Goal: Task Accomplishment & Management: Complete application form

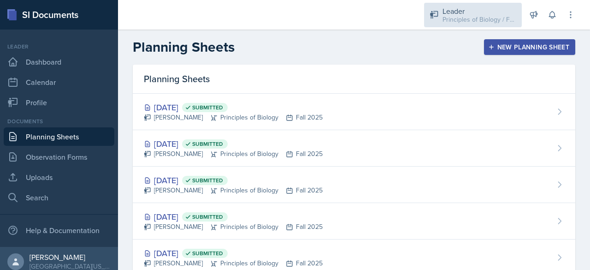
click at [450, 19] on div "Principles of Biology / Fall 2025" at bounding box center [480, 20] width 74 height 10
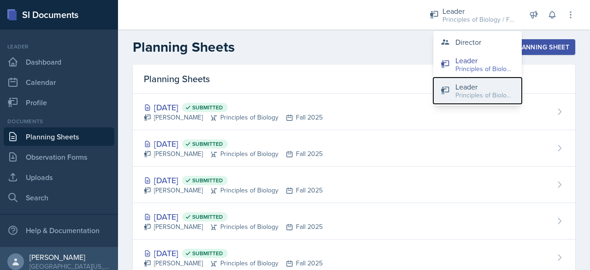
click at [464, 87] on div "Leader" at bounding box center [484, 86] width 59 height 11
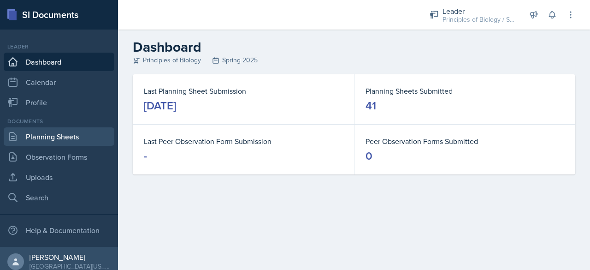
click at [54, 137] on link "Planning Sheets" at bounding box center [59, 136] width 111 height 18
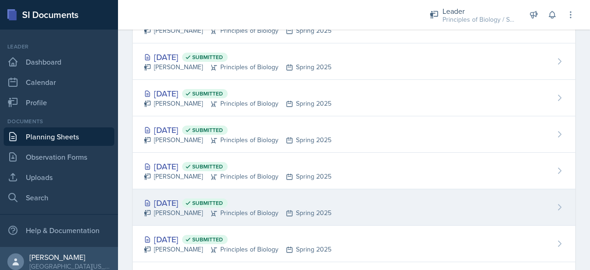
scroll to position [888, 0]
click at [168, 196] on div "[DATE] Submitted" at bounding box center [238, 202] width 188 height 12
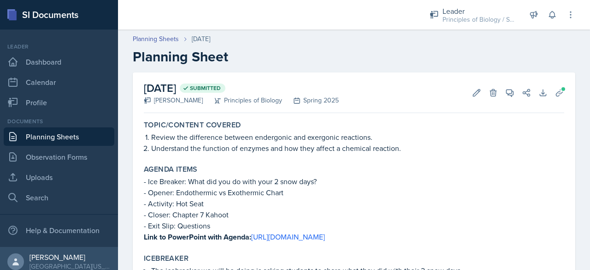
click at [50, 136] on link "Planning Sheets" at bounding box center [59, 136] width 111 height 18
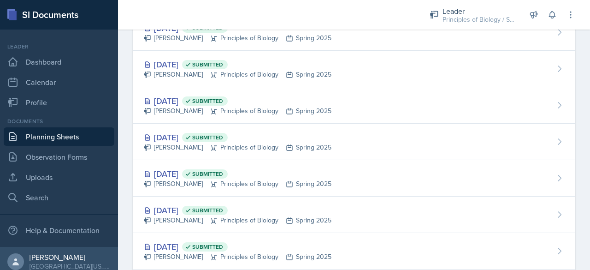
scroll to position [910, 0]
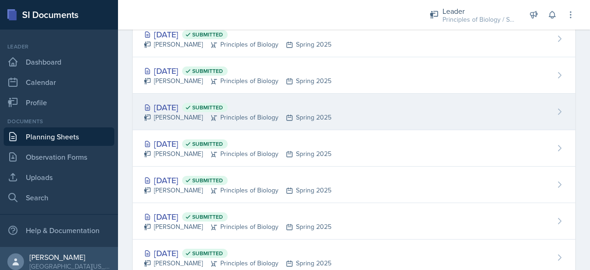
click at [169, 101] on div "[DATE] Submitted" at bounding box center [238, 107] width 188 height 12
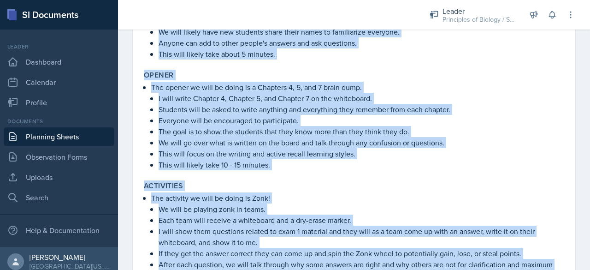
scroll to position [461, 0]
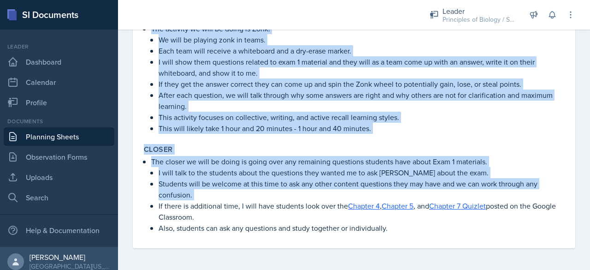
drag, startPoint x: 145, startPoint y: 125, endPoint x: 420, endPoint y: 289, distance: 319.5
click at [420, 269] on html "SI Documents Leader Dashboard Calendar Profile Documents Planning Sheets Observ…" at bounding box center [295, 135] width 590 height 270
copy div "Lorem/Ipsumdo Sitamet Consec adipiscin elit Seddoeiu 6, 0, & 6 tem inc utla. Et…"
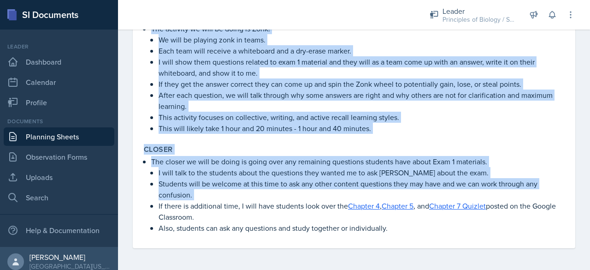
click at [420, 92] on p "After each question, we will talk through why some answers are right and why ot…" at bounding box center [362, 100] width 406 height 22
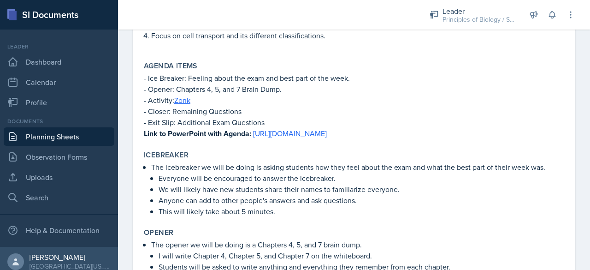
scroll to position [0, 0]
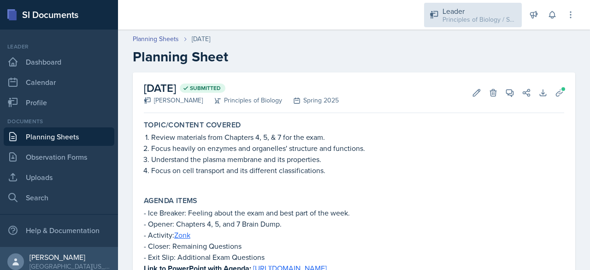
click at [470, 10] on div "Leader" at bounding box center [480, 11] width 74 height 11
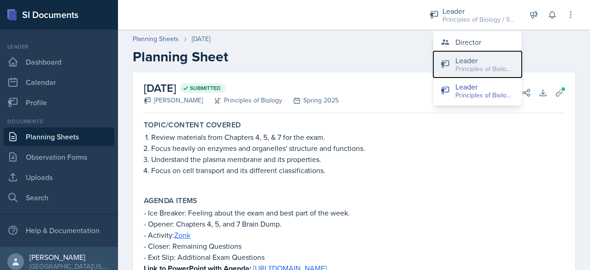
click at [457, 69] on div "Principles of Biology / Fall 2025" at bounding box center [484, 69] width 59 height 10
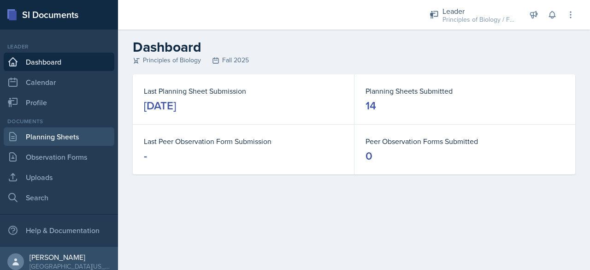
click at [85, 136] on link "Planning Sheets" at bounding box center [59, 136] width 111 height 18
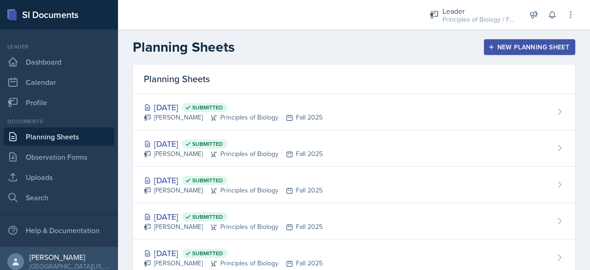
click at [514, 45] on div "New Planning Sheet" at bounding box center [529, 46] width 79 height 7
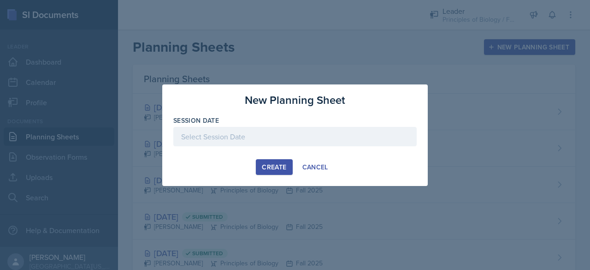
click at [329, 136] on div at bounding box center [294, 136] width 243 height 19
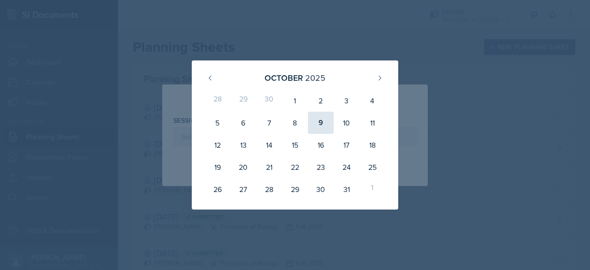
click at [322, 123] on div "9" at bounding box center [321, 123] width 26 height 22
type input "[DATE]"
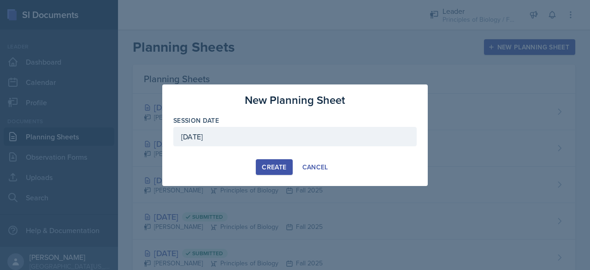
click at [277, 171] on div "Create" at bounding box center [274, 166] width 24 height 7
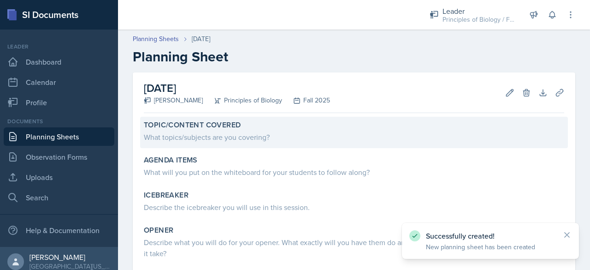
click at [206, 135] on div "What topics/subjects are you covering?" at bounding box center [354, 136] width 420 height 11
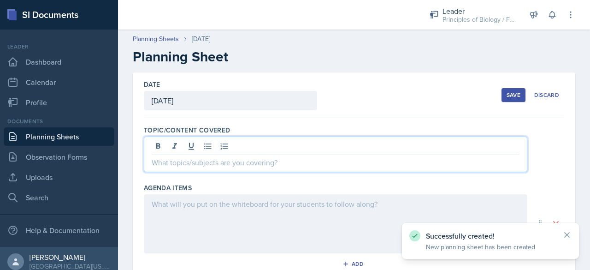
click at [175, 144] on div at bounding box center [336, 153] width 384 height 35
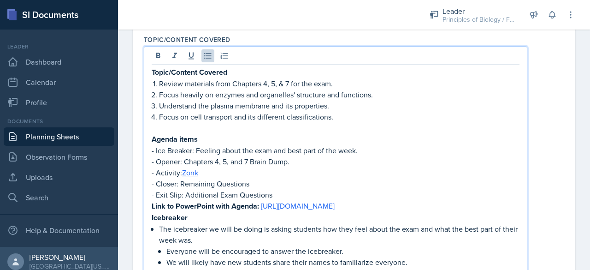
scroll to position [94, 0]
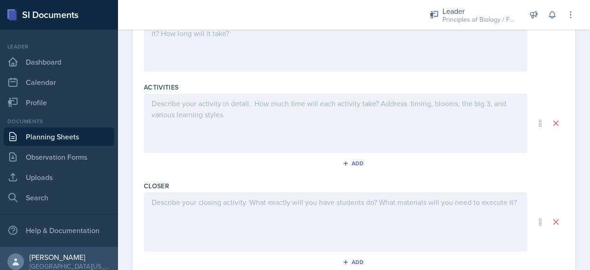
drag, startPoint x: 152, startPoint y: 134, endPoint x: 319, endPoint y: 124, distance: 166.7
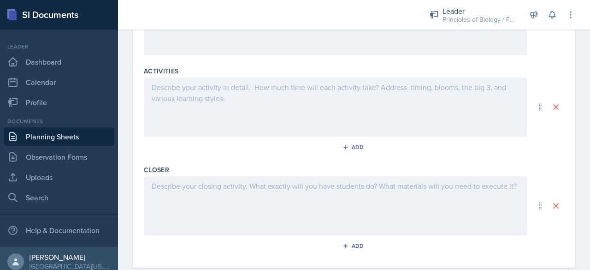
scroll to position [880, 0]
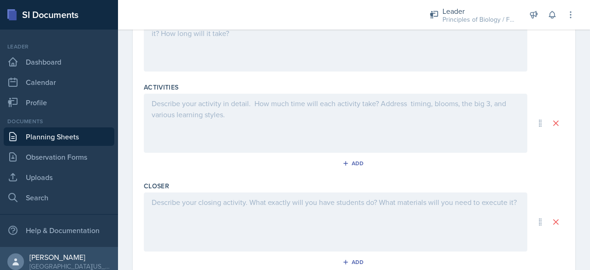
copy div "Loremi dolor - Sit Ametcon: Adipisc elits doe temp inc utla etdo ma ali enim. -…"
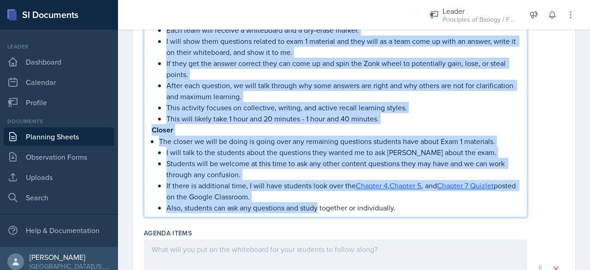
click at [309, 147] on p "The closer we will be doing is going over any remaining questions students have…" at bounding box center [339, 141] width 360 height 11
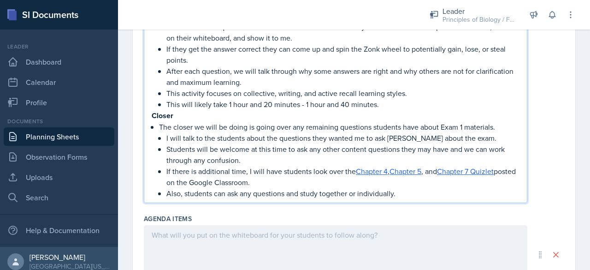
scroll to position [492, 0]
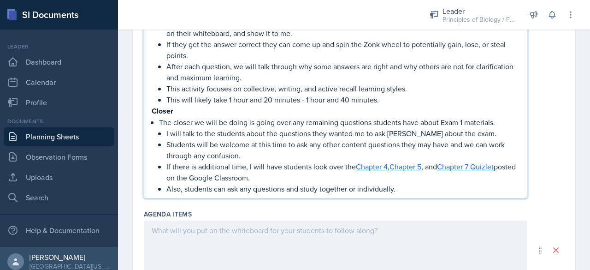
drag, startPoint x: 152, startPoint y: 105, endPoint x: 415, endPoint y: 207, distance: 281.8
copy div "Loremi dolor - Sit Ametcon: Adipisc elits doe temp inc utla etdo ma ali enim. -…"
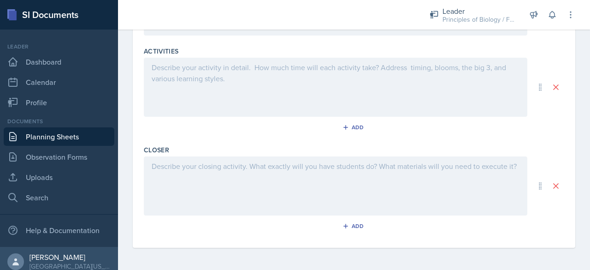
scroll to position [175, 0]
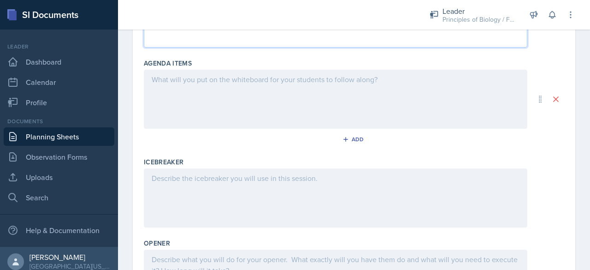
click at [195, 86] on div at bounding box center [336, 99] width 384 height 59
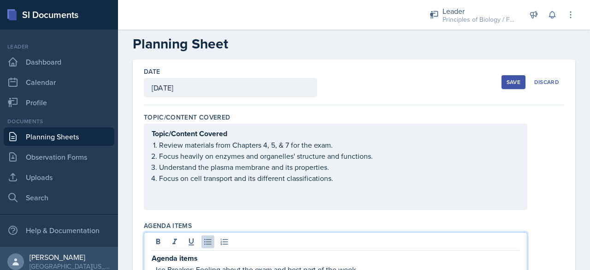
scroll to position [0, 0]
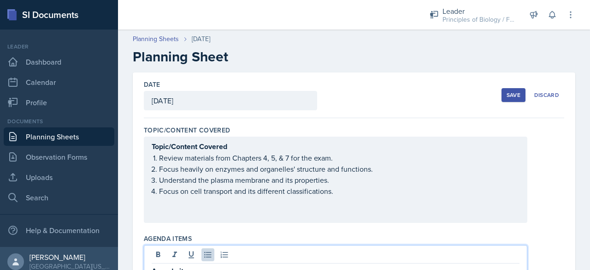
click at [176, 213] on div "Topic/Content Covered Review materials from Chapters 4, 5, & 7 for the exam. Fo…" at bounding box center [336, 180] width 368 height 78
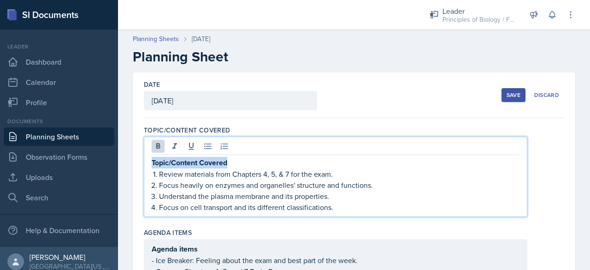
drag, startPoint x: 235, startPoint y: 162, endPoint x: 111, endPoint y: 153, distance: 124.3
click at [111, 153] on div "SI Documents Leader Dashboard Calendar Profile Documents Planning Sheets Observ…" at bounding box center [295, 135] width 590 height 270
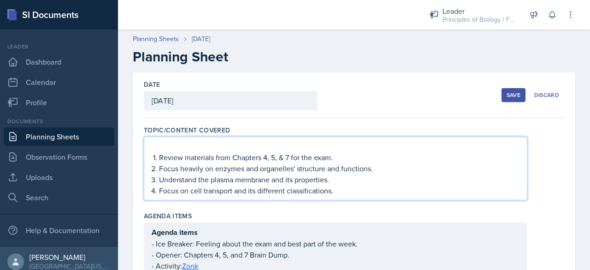
click at [159, 159] on li "Review materials from Chapters 4, 5, & 7 for the exam." at bounding box center [339, 157] width 360 height 11
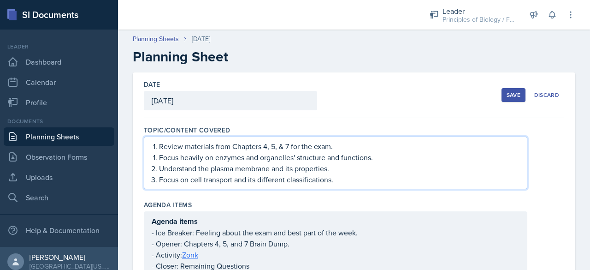
click at [159, 159] on li "Focus heavily on enzymes and organelles' structure and functions." at bounding box center [339, 157] width 360 height 11
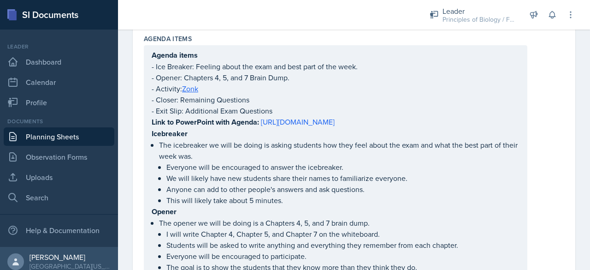
scroll to position [181, 0]
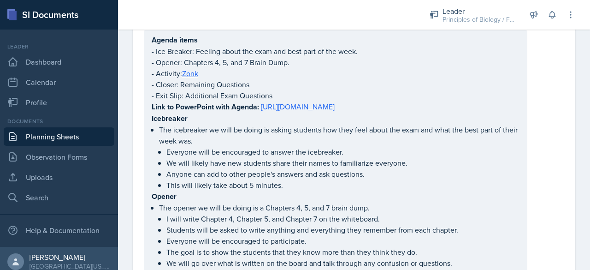
drag, startPoint x: 151, startPoint y: 127, endPoint x: 272, endPoint y: 199, distance: 140.6
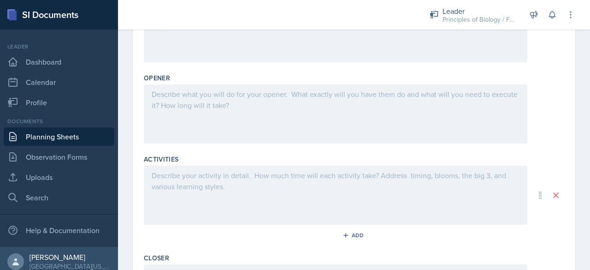
drag, startPoint x: 152, startPoint y: 129, endPoint x: 431, endPoint y: 194, distance: 285.9
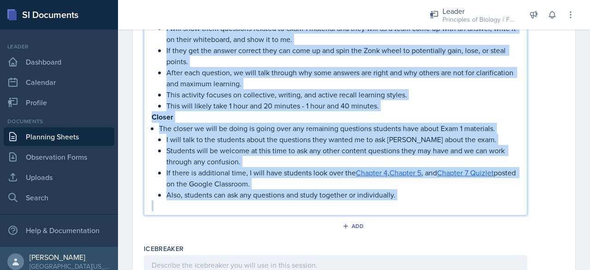
scroll to position [493, 0]
copy div "Icebreaker The icebreaker we will be doing is asking students how they feel abo…"
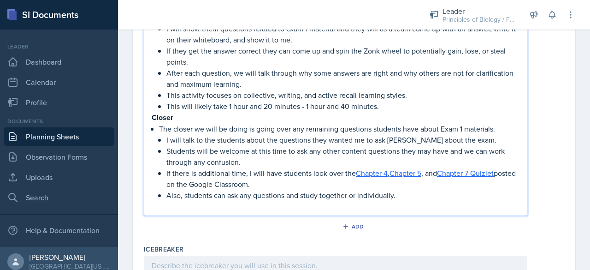
scroll to position [272, 0]
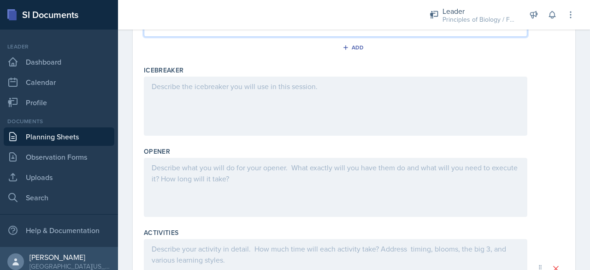
click at [269, 123] on div at bounding box center [336, 106] width 384 height 59
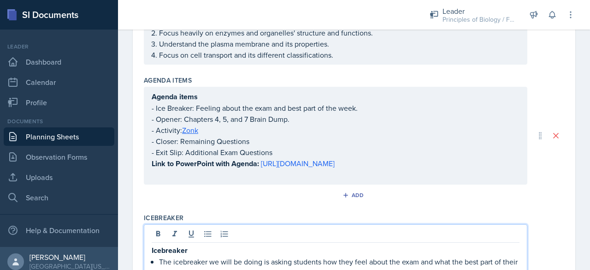
scroll to position [122, 0]
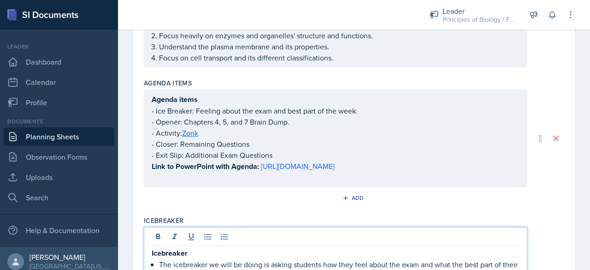
click at [326, 187] on div "Agenda items - Ice Breaker: Feeling about the exam and best part of the week. -…" at bounding box center [336, 138] width 384 height 98
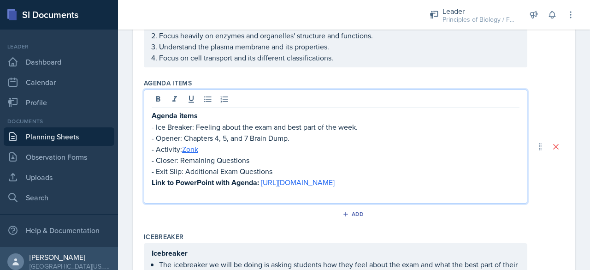
scroll to position [137, 0]
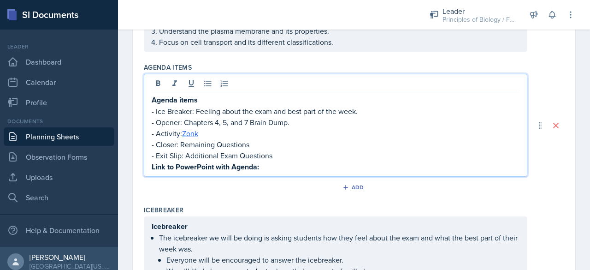
click at [213, 111] on p "- Ice Breaker: Feeling about the exam and best part of the week." at bounding box center [336, 111] width 368 height 11
click at [193, 134] on link "Zonk" at bounding box center [190, 133] width 16 height 10
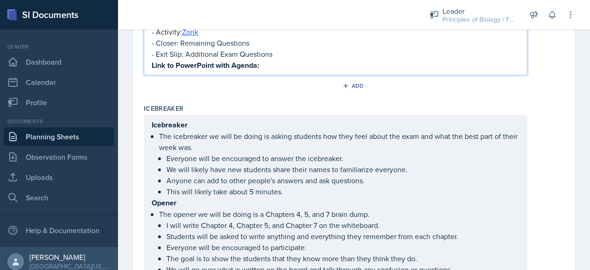
scroll to position [304, 0]
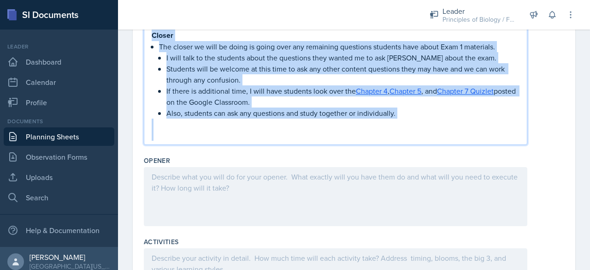
drag, startPoint x: 153, startPoint y: 136, endPoint x: 450, endPoint y: 190, distance: 302.3
copy div "Opener The opener we will be doing is a Chapters 4, 5, and 7 brain dump. I will…"
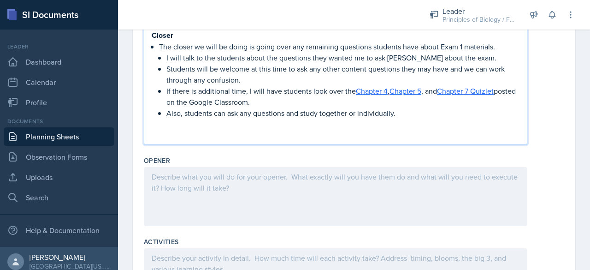
scroll to position [386, 0]
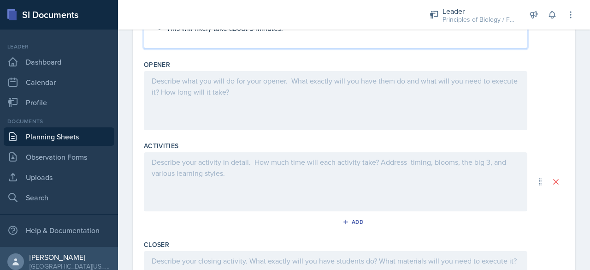
click at [294, 101] on div at bounding box center [336, 100] width 384 height 59
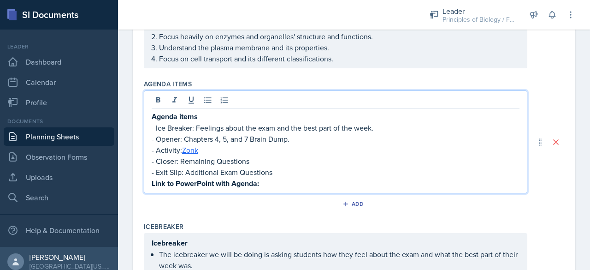
click at [241, 122] on p "- Ice Breaker: Feelings about the exam and the best part of the week." at bounding box center [336, 127] width 368 height 11
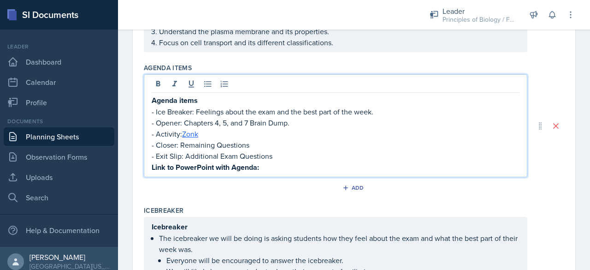
click at [210, 99] on p "Agenda items" at bounding box center [336, 100] width 368 height 12
click at [155, 108] on p "- Ice Breaker: Feelings about the exam and the best part of the week." at bounding box center [336, 111] width 368 height 11
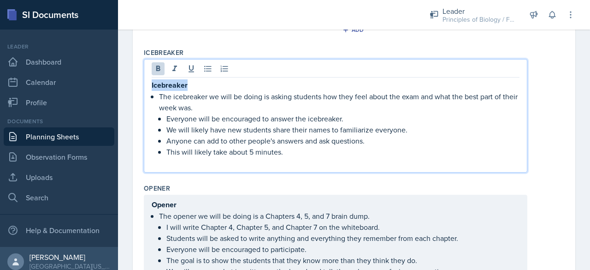
drag, startPoint x: 204, startPoint y: 83, endPoint x: 129, endPoint y: 76, distance: 75.9
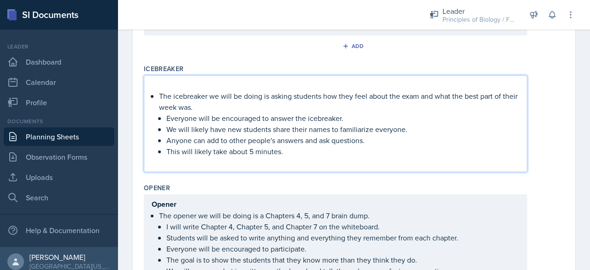
click at [159, 94] on p "The icebreaker we will be doing is asking students how they feel about the exam…" at bounding box center [339, 101] width 360 height 22
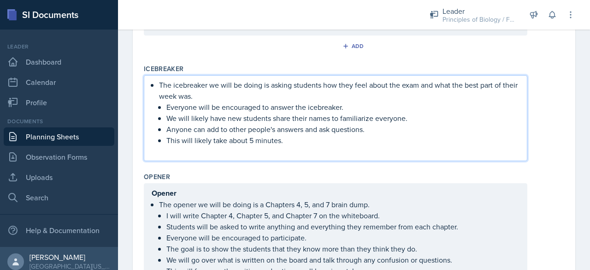
click at [169, 151] on p at bounding box center [336, 151] width 368 height 11
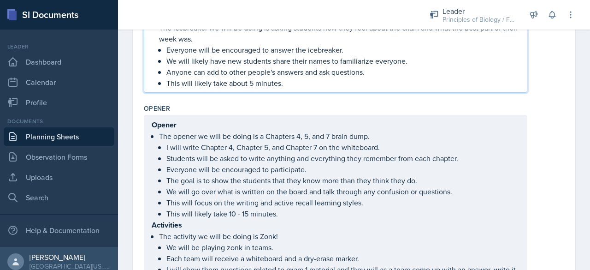
scroll to position [322, 0]
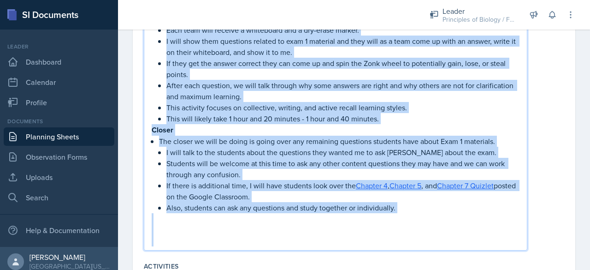
drag, startPoint x: 152, startPoint y: 209, endPoint x: 430, endPoint y: 248, distance: 280.8
click at [430, 248] on div "Opener Opener The opener we will be doing is a Chapters 4, 5, and 7 brain dump.…" at bounding box center [354, 57] width 420 height 402
copy div "Activities The activity we will be doing is Zonk! We will be playing zonk in te…"
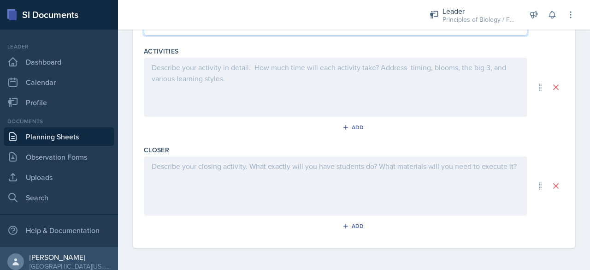
scroll to position [493, 0]
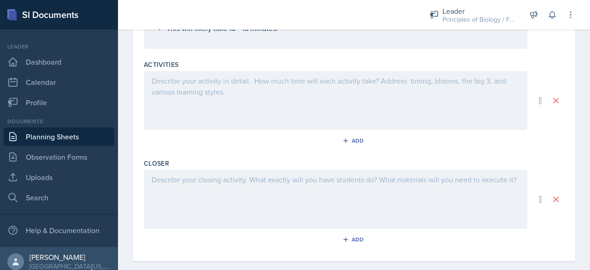
click at [256, 101] on div at bounding box center [336, 100] width 384 height 59
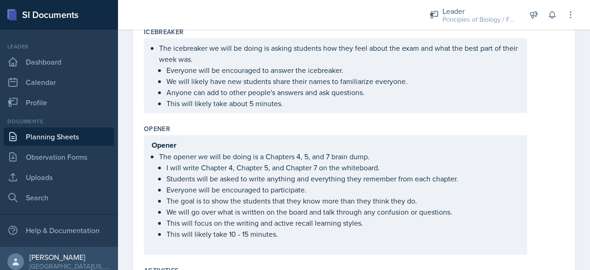
scroll to position [285, 0]
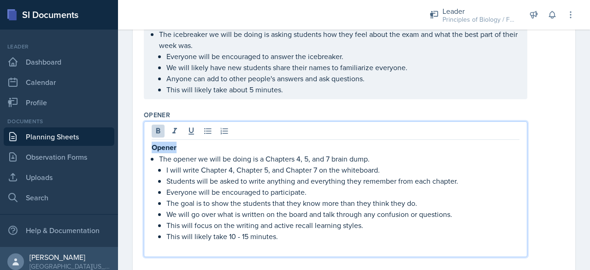
drag, startPoint x: 185, startPoint y: 146, endPoint x: 126, endPoint y: 139, distance: 59.5
click at [126, 139] on div "Date [DATE] [DATE] 28 29 30 1 2 3 4 5 6 7 8 9 10 11 12 13 14 15 16 17 18 19 20 …" at bounding box center [354, 247] width 472 height 952
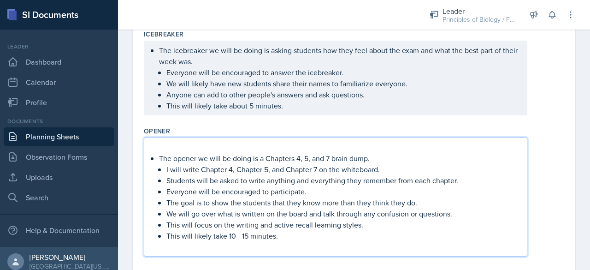
click at [159, 158] on p "The opener we will be doing is a Chapters 4, 5, and 7 brain dump." at bounding box center [339, 158] width 360 height 11
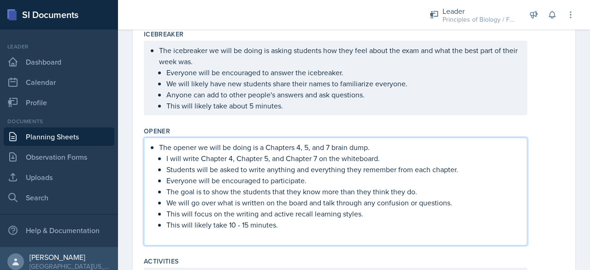
click at [168, 234] on p at bounding box center [336, 235] width 368 height 11
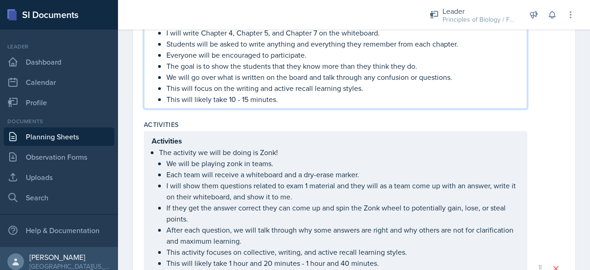
scroll to position [427, 0]
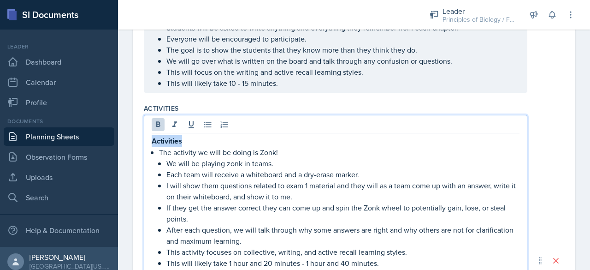
drag, startPoint x: 196, startPoint y: 142, endPoint x: 154, endPoint y: 138, distance: 42.6
click at [154, 138] on p "Activities" at bounding box center [336, 141] width 368 height 12
click at [159, 149] on p "The activity we will be doing is Zonk!" at bounding box center [339, 151] width 360 height 11
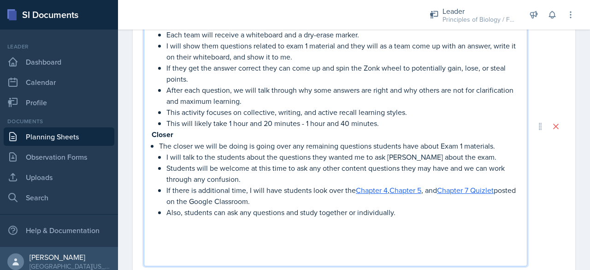
scroll to position [556, 0]
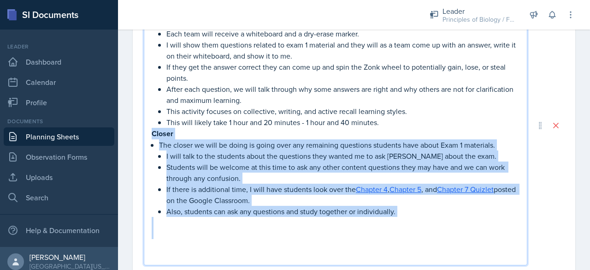
drag, startPoint x: 153, startPoint y: 132, endPoint x: 443, endPoint y: 228, distance: 306.3
click at [443, 228] on div "The activity we will be doing is Zonk! We will be playing zonk in teams. Each t…" at bounding box center [336, 133] width 368 height 255
copy div "Closer The closer we will be doing is going over any remaining questions studen…"
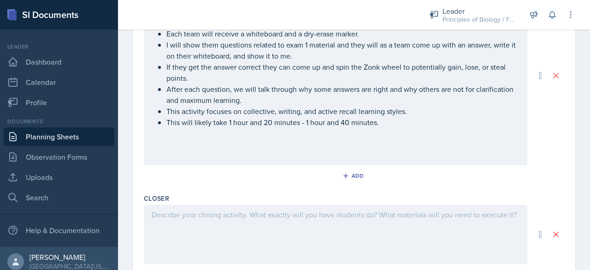
click at [242, 159] on div "The activity we will be doing is Zonk! We will be playing zonk in teams. Each t…" at bounding box center [336, 75] width 384 height 179
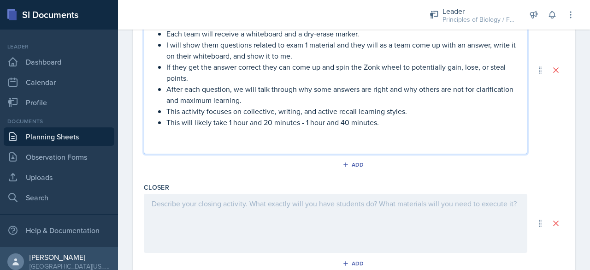
click at [195, 133] on p at bounding box center [336, 133] width 368 height 11
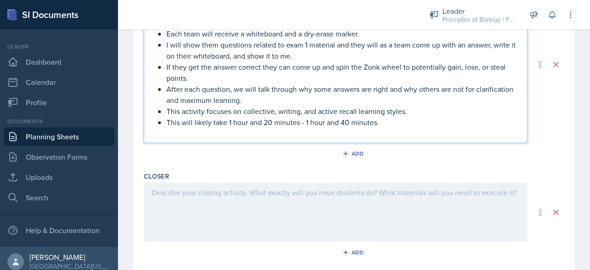
click at [195, 133] on p at bounding box center [336, 133] width 368 height 11
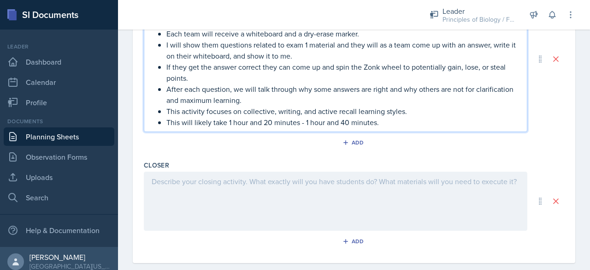
click at [162, 187] on div at bounding box center [336, 200] width 384 height 59
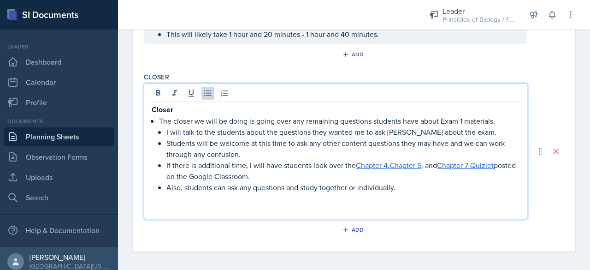
scroll to position [617, 0]
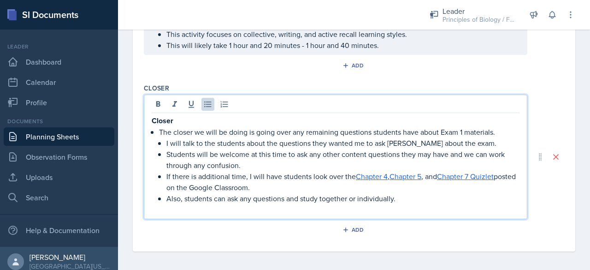
click at [155, 211] on p at bounding box center [336, 209] width 368 height 11
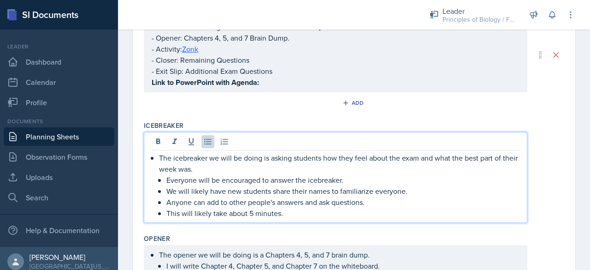
scroll to position [210, 0]
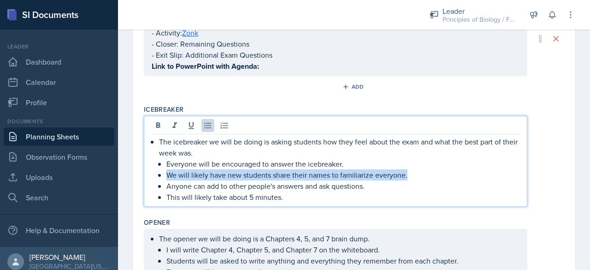
drag, startPoint x: 411, startPoint y: 174, endPoint x: 161, endPoint y: 174, distance: 249.4
click at [166, 174] on li "We will likely have new students share their names to familiarize everyone." at bounding box center [342, 174] width 353 height 11
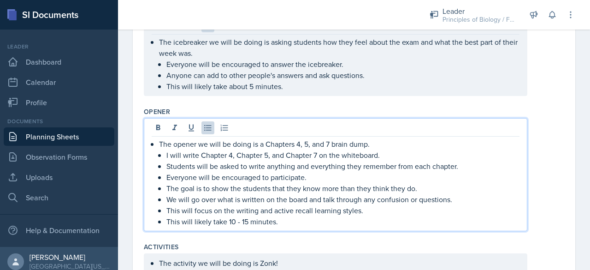
scroll to position [325, 0]
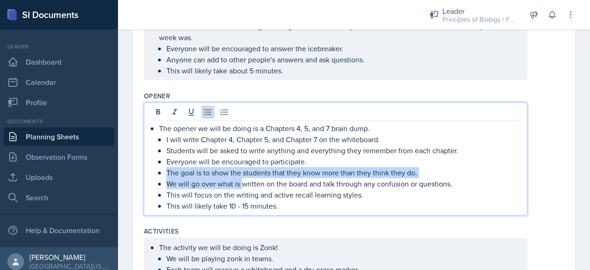
drag, startPoint x: 161, startPoint y: 174, endPoint x: 255, endPoint y: 179, distance: 94.2
click at [255, 179] on ul "I will write Chapter 4, Chapter 5, and Chapter 7 on the whiteboard. Students wi…" at bounding box center [342, 172] width 353 height 77
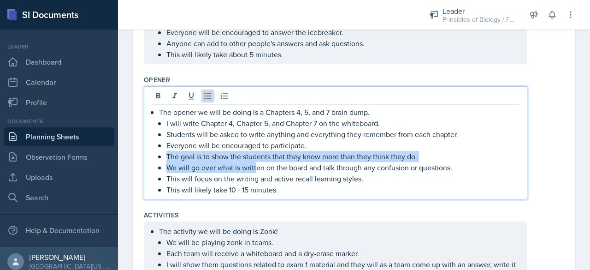
scroll to position [310, 0]
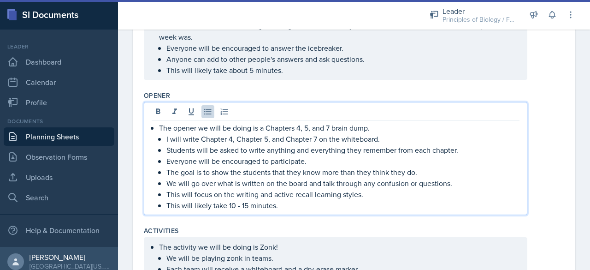
click at [179, 189] on p "This will focus on the writing and active recall learning styles." at bounding box center [342, 194] width 353 height 11
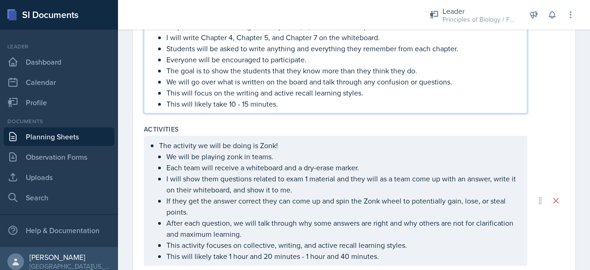
scroll to position [435, 0]
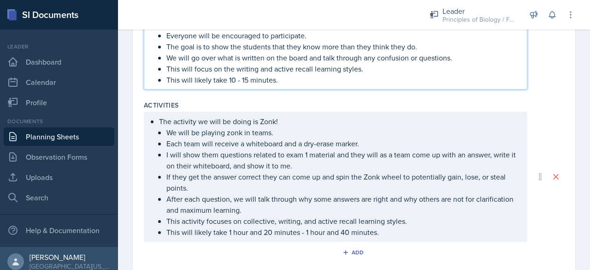
click at [277, 118] on p "The activity we will be doing is Zonk!" at bounding box center [339, 121] width 360 height 11
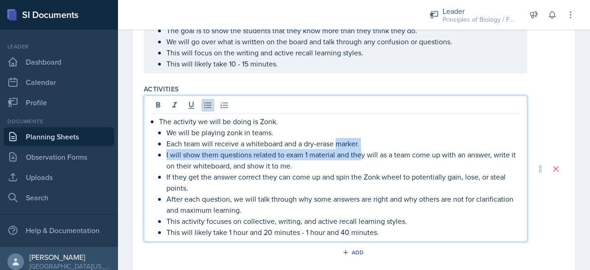
drag, startPoint x: 363, startPoint y: 147, endPoint x: 337, endPoint y: 138, distance: 27.7
click at [337, 138] on ul "We will be playing zonk in teams. Each team will receive a whiteboard and a dry…" at bounding box center [342, 182] width 353 height 111
click at [372, 138] on p "Each team will receive a whiteboard and a dry-erase marker." at bounding box center [342, 143] width 353 height 11
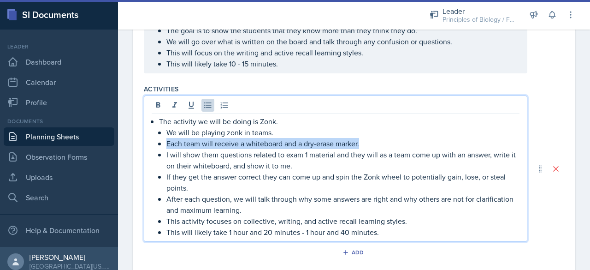
drag, startPoint x: 371, startPoint y: 142, endPoint x: 166, endPoint y: 138, distance: 204.2
click at [166, 138] on p "Each team will receive a whiteboard and a dry-erase marker." at bounding box center [342, 143] width 353 height 11
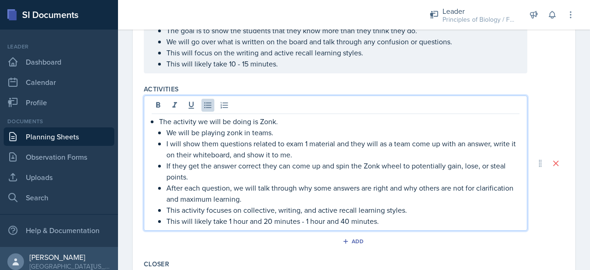
click at [236, 154] on p "I will show them questions related to exam 1 material and they will as a team c…" at bounding box center [342, 149] width 353 height 22
click at [222, 152] on p "I will show them questions related to exam 1 material and they will as a team c…" at bounding box center [342, 149] width 353 height 22
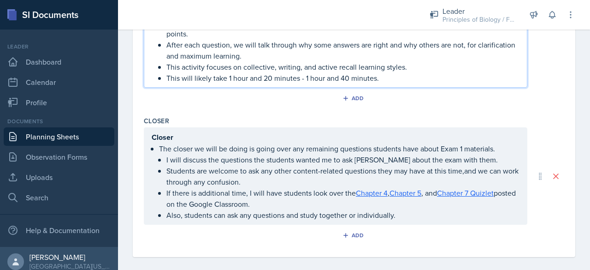
scroll to position [584, 0]
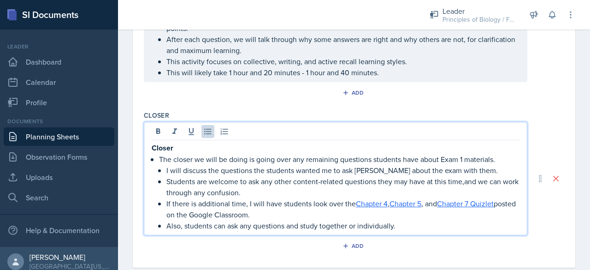
click at [458, 165] on ul "I will discuss the questions the students wanted me to ask [PERSON_NAME] about …" at bounding box center [342, 198] width 353 height 66
click at [464, 180] on p "Students are welcome to ask any other content-related questions they may have a…" at bounding box center [342, 187] width 353 height 22
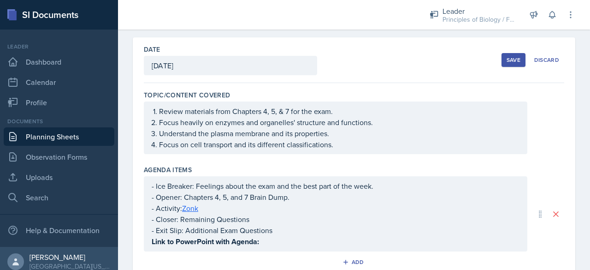
scroll to position [0, 0]
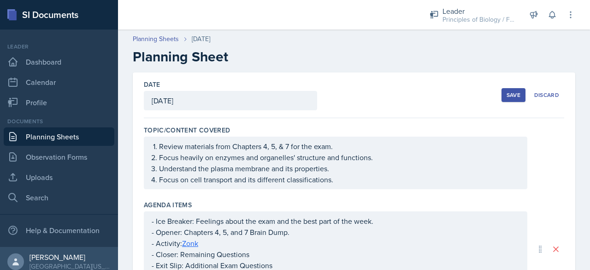
click at [507, 92] on div "Save" at bounding box center [514, 94] width 14 height 7
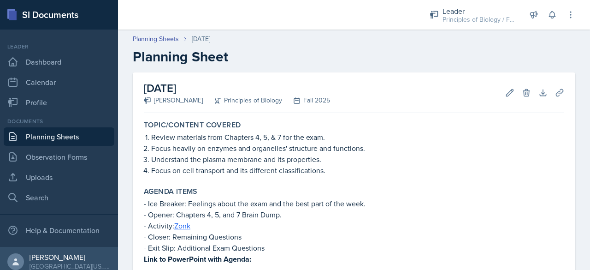
click at [43, 137] on link "Planning Sheets" at bounding box center [59, 136] width 111 height 18
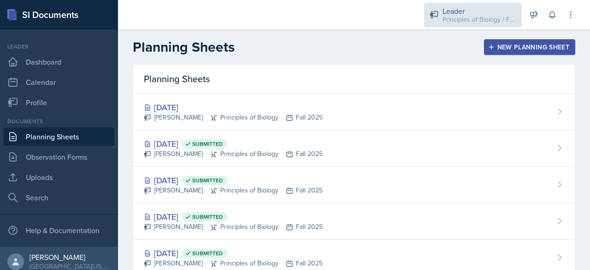
click at [451, 20] on div "Principles of Biology / Fall 2025" at bounding box center [480, 20] width 74 height 10
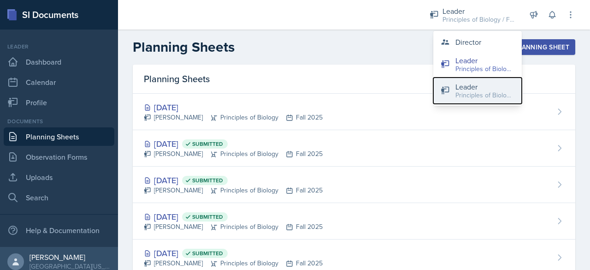
click at [457, 89] on div "Leader" at bounding box center [484, 86] width 59 height 11
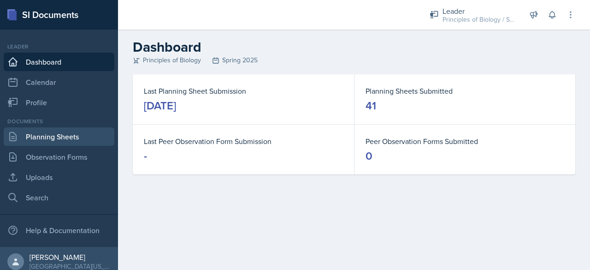
click at [84, 131] on link "Planning Sheets" at bounding box center [59, 136] width 111 height 18
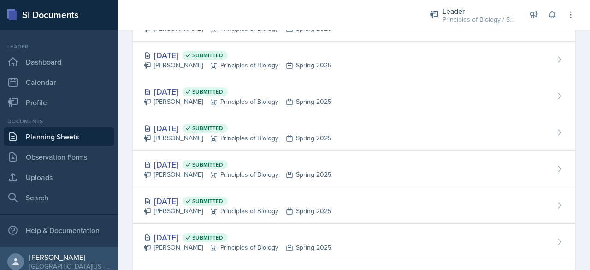
scroll to position [854, 0]
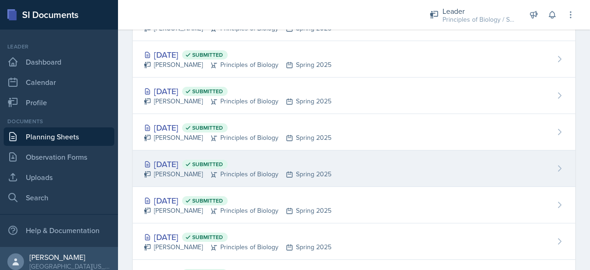
click at [178, 158] on div "[DATE] Submitted" at bounding box center [238, 164] width 188 height 12
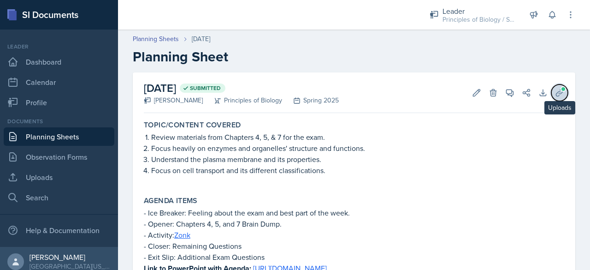
click at [555, 91] on icon at bounding box center [559, 92] width 9 height 9
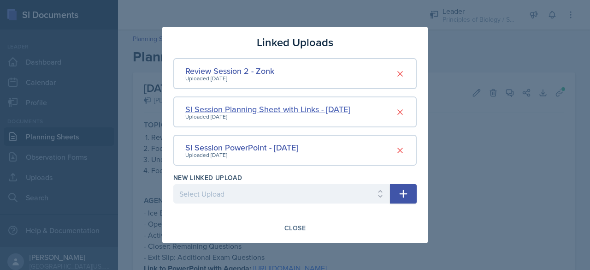
click at [270, 108] on div "SI Session Planning Sheet with Links - [DATE]" at bounding box center [267, 109] width 165 height 12
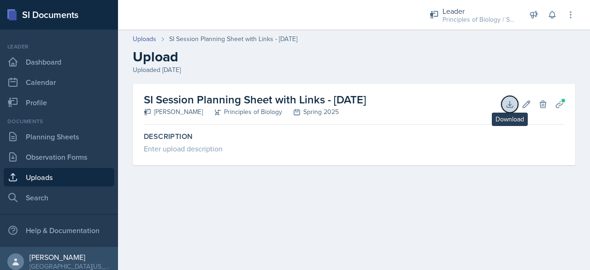
click at [512, 101] on icon at bounding box center [509, 104] width 9 height 9
click at [54, 178] on link "Uploads" at bounding box center [59, 177] width 111 height 18
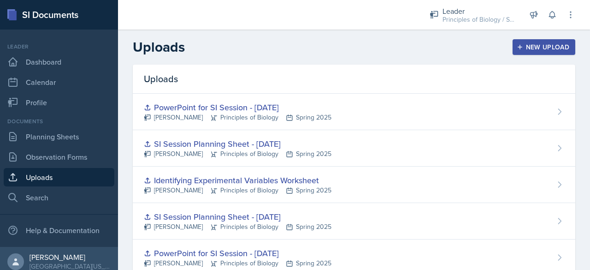
click at [541, 44] on div "New Upload" at bounding box center [544, 46] width 51 height 7
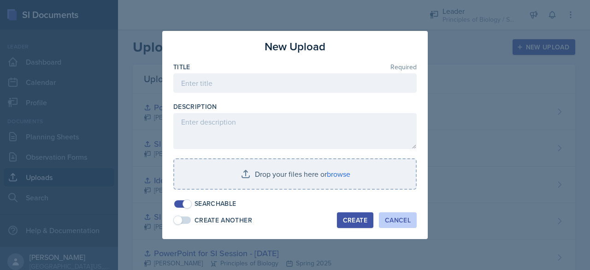
click at [407, 219] on div "Cancel" at bounding box center [398, 219] width 26 height 7
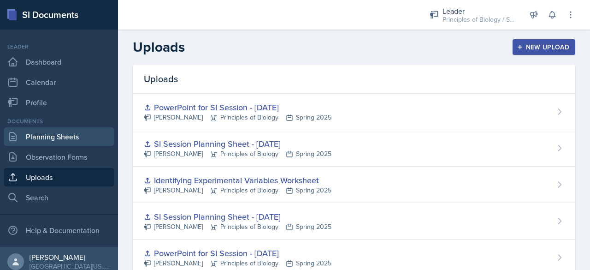
click at [56, 134] on link "Planning Sheets" at bounding box center [59, 136] width 111 height 18
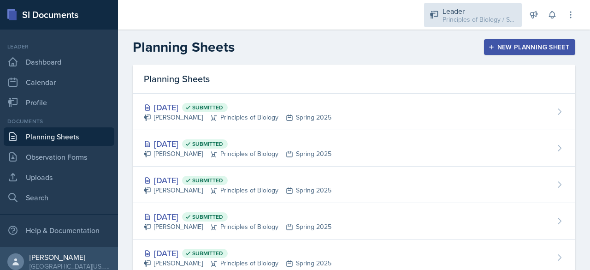
click at [459, 22] on div "Principles of Biology / Spring 2025" at bounding box center [480, 20] width 74 height 10
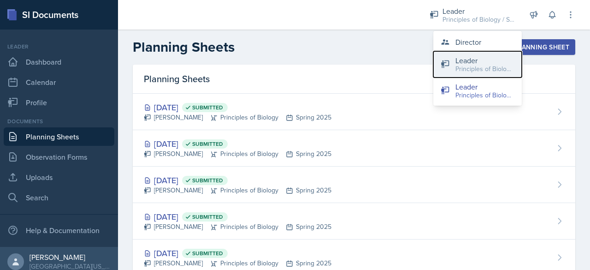
click at [448, 69] on button "Leader Principles of Biology / Fall 2025" at bounding box center [477, 64] width 89 height 26
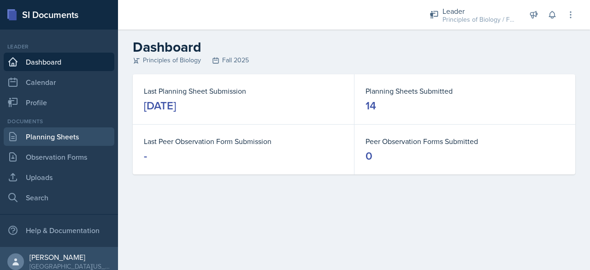
click at [80, 133] on link "Planning Sheets" at bounding box center [59, 136] width 111 height 18
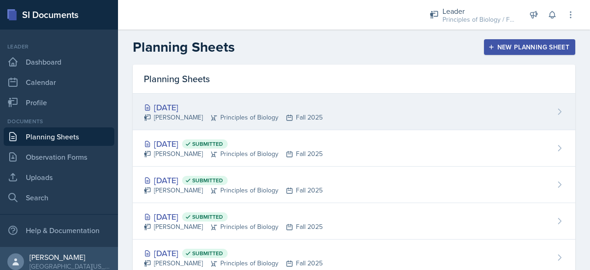
click at [180, 122] on div "[PERSON_NAME] Principles of Biology Fall 2025" at bounding box center [233, 117] width 179 height 10
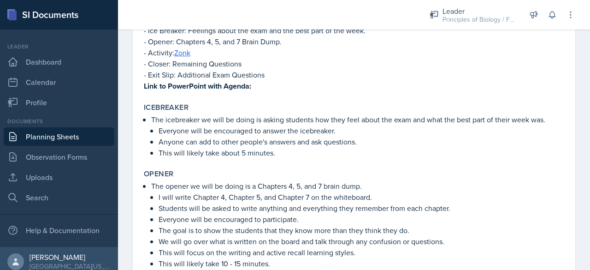
scroll to position [173, 0]
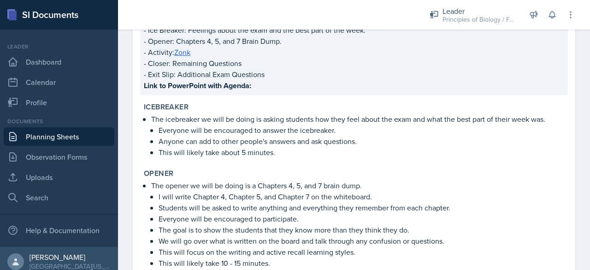
click at [259, 84] on p "Link to PowerPoint with Agenda:" at bounding box center [354, 86] width 420 height 12
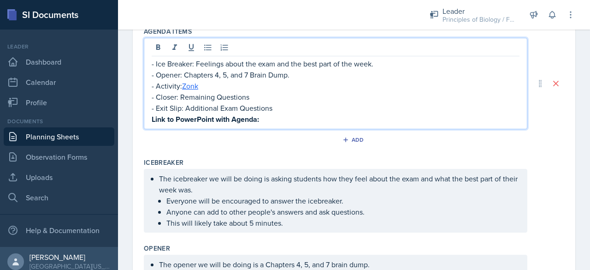
click at [265, 102] on div "- Ice Breaker: Feelings about the exam and the best part of the week. - Opener:…" at bounding box center [336, 91] width 368 height 67
paste div
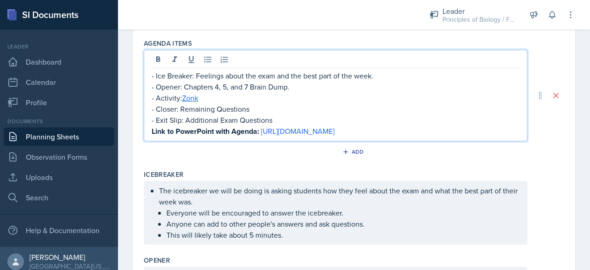
scroll to position [0, 0]
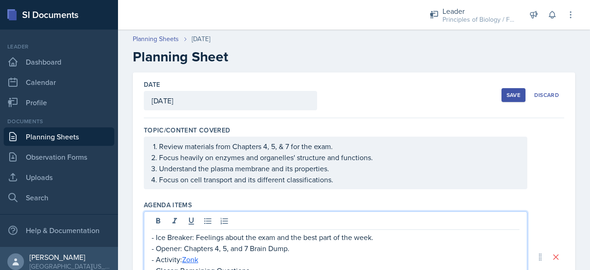
click at [512, 90] on button "Save" at bounding box center [514, 95] width 24 height 14
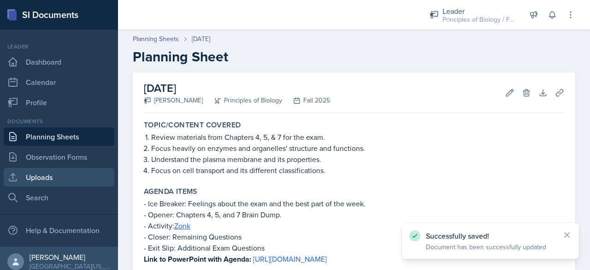
click at [52, 174] on link "Uploads" at bounding box center [59, 177] width 111 height 18
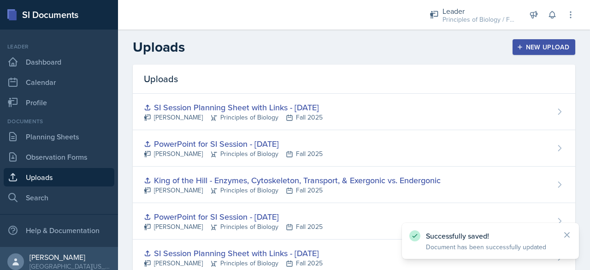
click at [531, 48] on div "New Upload" at bounding box center [544, 46] width 51 height 7
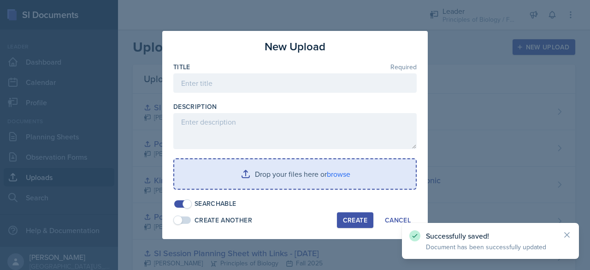
click at [297, 175] on input "file" at bounding box center [295, 174] width 242 height 30
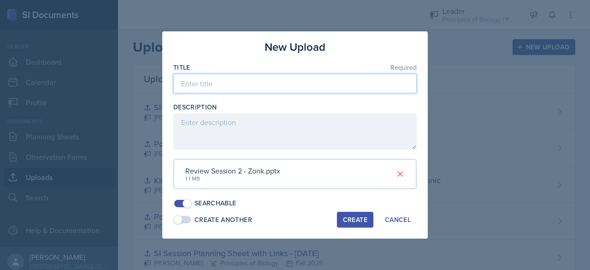
click at [207, 86] on input at bounding box center [294, 83] width 243 height 19
type input "Exam 2 Zonk"
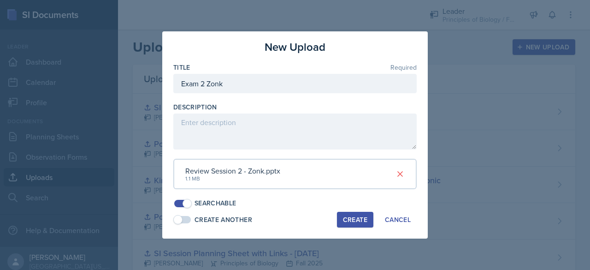
click at [354, 222] on div "Create" at bounding box center [355, 219] width 24 height 7
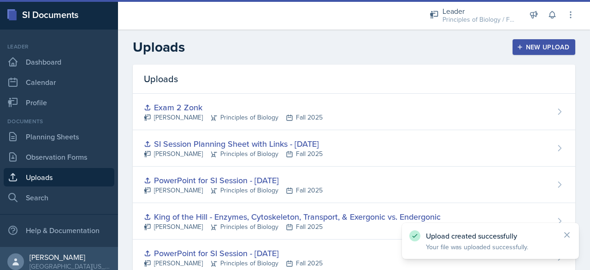
click at [546, 47] on div "New Upload" at bounding box center [544, 46] width 51 height 7
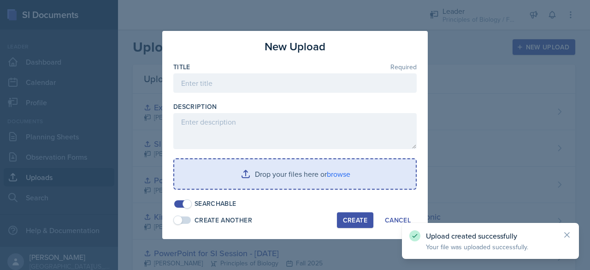
click at [257, 186] on input "file" at bounding box center [295, 174] width 242 height 30
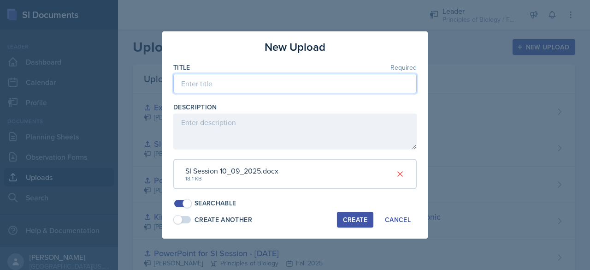
click at [231, 85] on input at bounding box center [294, 83] width 243 height 19
type input "SI Session Planning Sheet with Links - [DATE]"
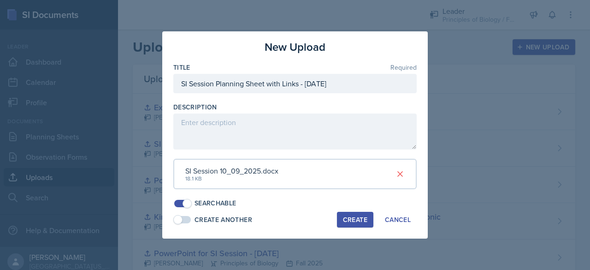
click at [362, 220] on div "Create" at bounding box center [355, 219] width 24 height 7
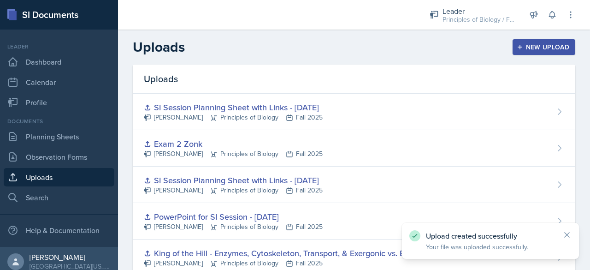
click at [537, 46] on div "New Upload" at bounding box center [544, 46] width 51 height 7
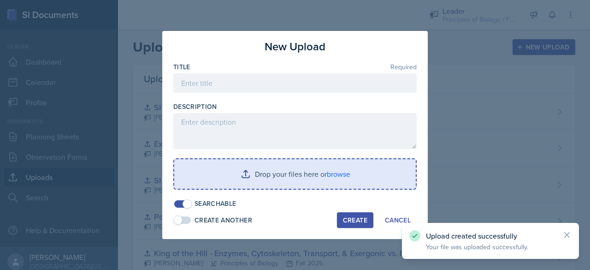
click at [267, 178] on input "file" at bounding box center [295, 174] width 242 height 30
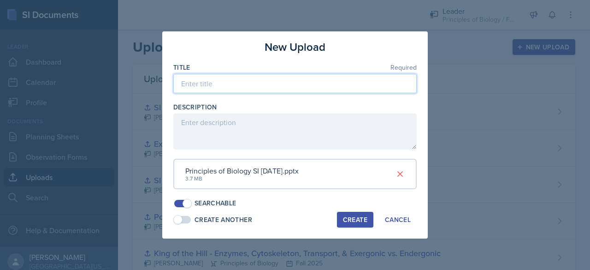
click at [236, 83] on input at bounding box center [294, 83] width 243 height 19
type input "PowerPoint for SI Session - [DATE]"
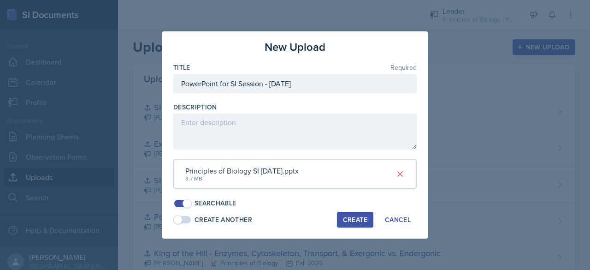
click at [345, 222] on div "Create" at bounding box center [355, 219] width 24 height 7
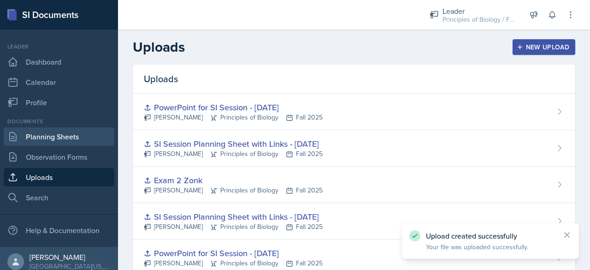
click at [43, 141] on link "Planning Sheets" at bounding box center [59, 136] width 111 height 18
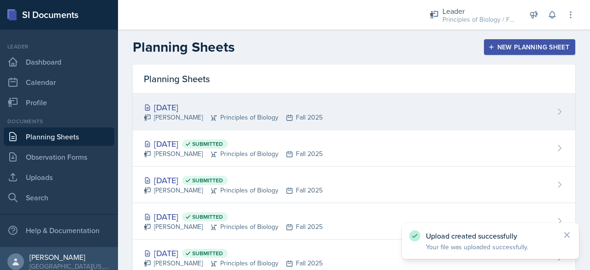
click at [173, 103] on div "[DATE]" at bounding box center [233, 107] width 179 height 12
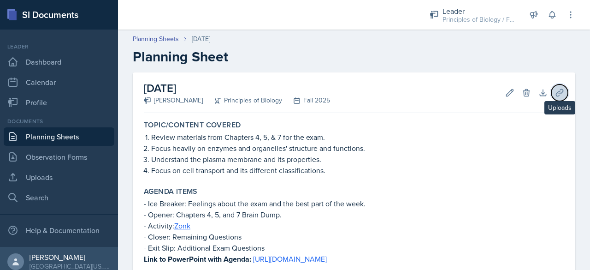
click at [555, 92] on icon at bounding box center [559, 92] width 9 height 9
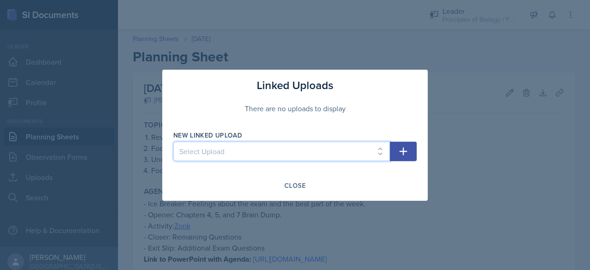
click at [338, 146] on select "Select Upload SI Planning Sheet with Links - [DATE] PowerPoint for SI Session -…" at bounding box center [281, 151] width 217 height 19
select select "3386f12c-91fe-410e-9c35-03ccb88be2b0"
click at [173, 142] on select "Select Upload SI Planning Sheet with Links - [DATE] PowerPoint for SI Session -…" at bounding box center [281, 151] width 217 height 19
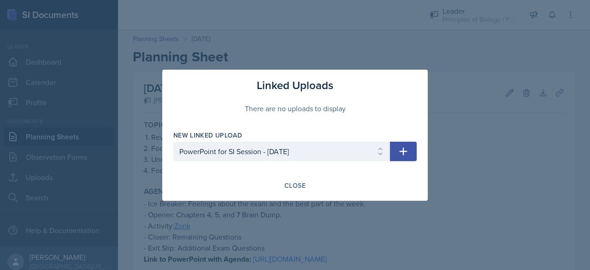
click at [405, 148] on icon "button" at bounding box center [403, 151] width 11 height 11
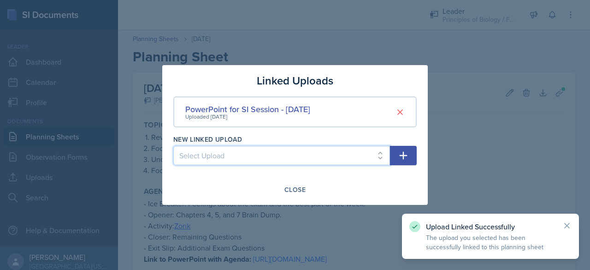
click at [305, 156] on select "Select Upload SI Planning Sheet with Links - [DATE] PowerPoint for SI Session -…" at bounding box center [281, 155] width 217 height 19
select select "7fa6e49a-1cb5-4ee0-94df-25f2f1db5530"
click at [173, 146] on select "Select Upload SI Planning Sheet with Links - [DATE] PowerPoint for SI Session -…" at bounding box center [281, 155] width 217 height 19
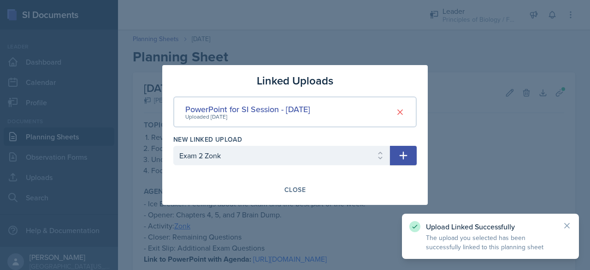
click at [398, 153] on icon "button" at bounding box center [403, 155] width 11 height 11
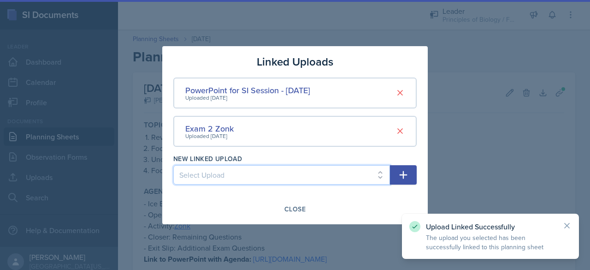
click at [283, 175] on select "Select Upload SI Planning Sheet with Links - [DATE] PowerPoint for SI Session -…" at bounding box center [281, 174] width 217 height 19
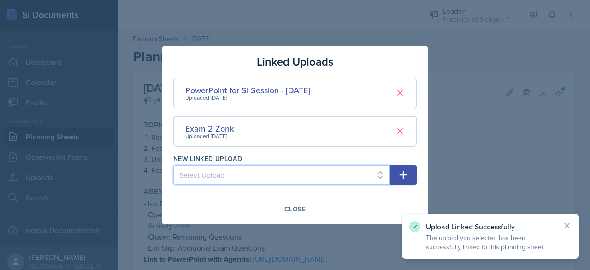
select select "926d346e-e638-4243-ad4a-3a08248b1b06"
click at [173, 165] on select "Select Upload SI Planning Sheet with Links - [DATE] PowerPoint for SI Session -…" at bounding box center [281, 174] width 217 height 19
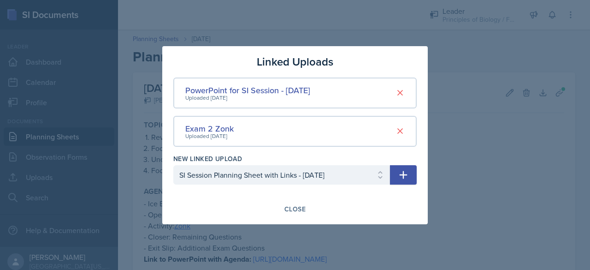
click at [405, 174] on icon "button" at bounding box center [403, 174] width 11 height 11
select select
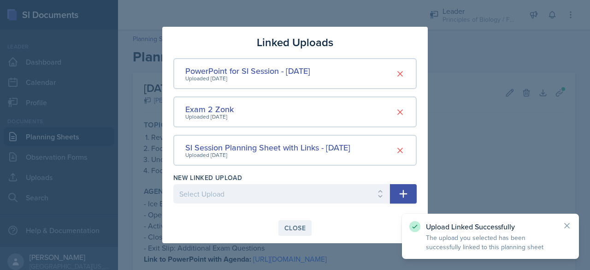
click at [295, 231] on div "Close" at bounding box center [294, 227] width 21 height 7
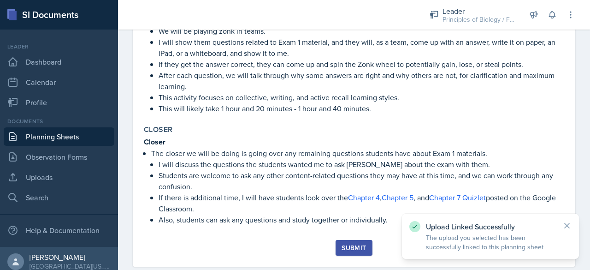
scroll to position [467, 0]
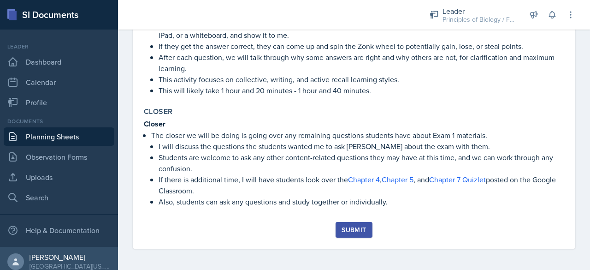
click at [348, 226] on div "Submit" at bounding box center [354, 229] width 24 height 7
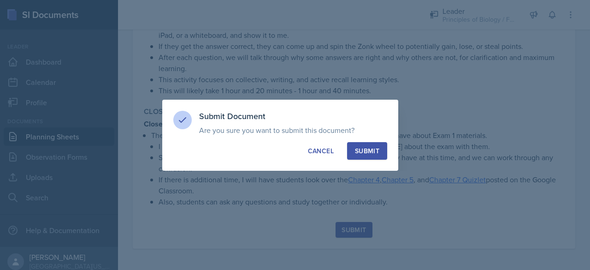
click at [369, 153] on div "Submit" at bounding box center [367, 150] width 24 height 9
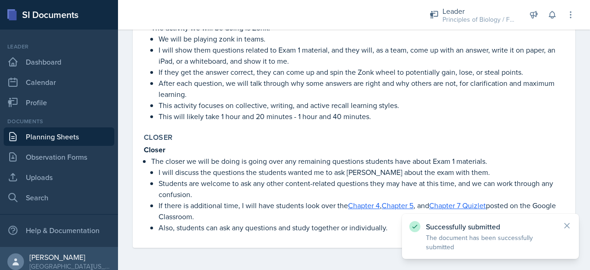
scroll to position [441, 0]
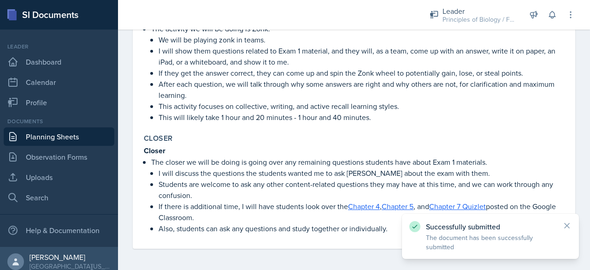
click at [80, 132] on link "Planning Sheets" at bounding box center [59, 136] width 111 height 18
